Goal: Information Seeking & Learning: Find specific fact

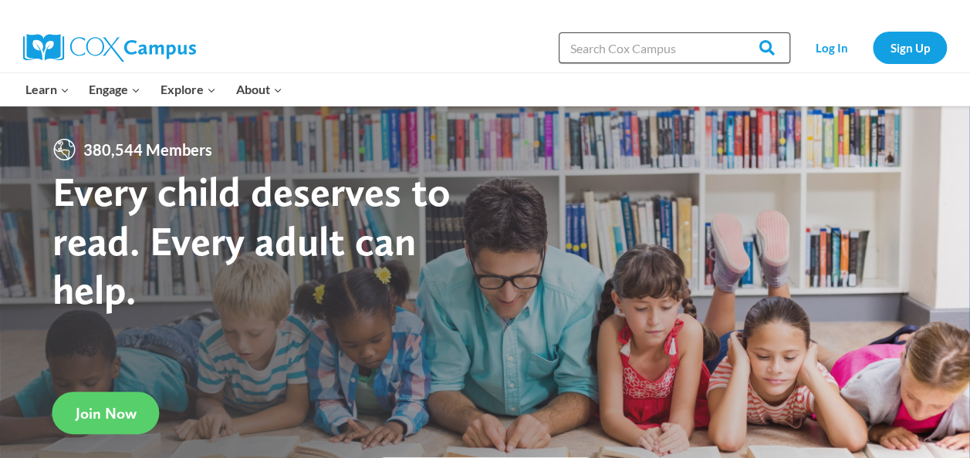
click at [605, 40] on input "Search in [URL][DOMAIN_NAME]" at bounding box center [673, 47] width 231 height 31
type input "rain school"
click at [730, 32] on input "Search" at bounding box center [760, 47] width 60 height 31
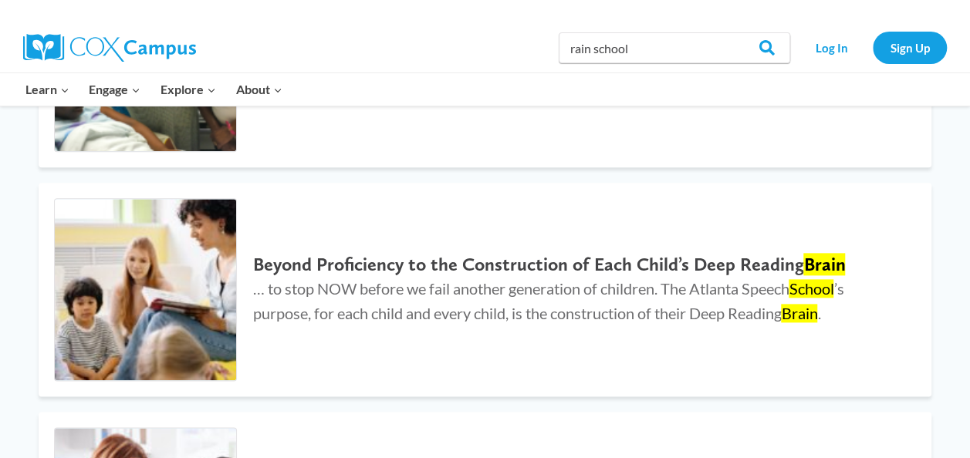
scroll to position [600, 0]
